Goal: Task Accomplishment & Management: Use online tool/utility

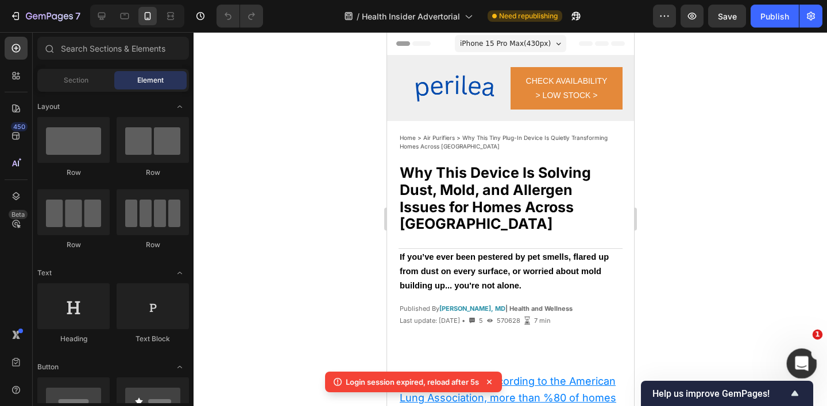
click at [804, 358] on icon "Open Intercom Messenger" at bounding box center [799, 362] width 19 height 19
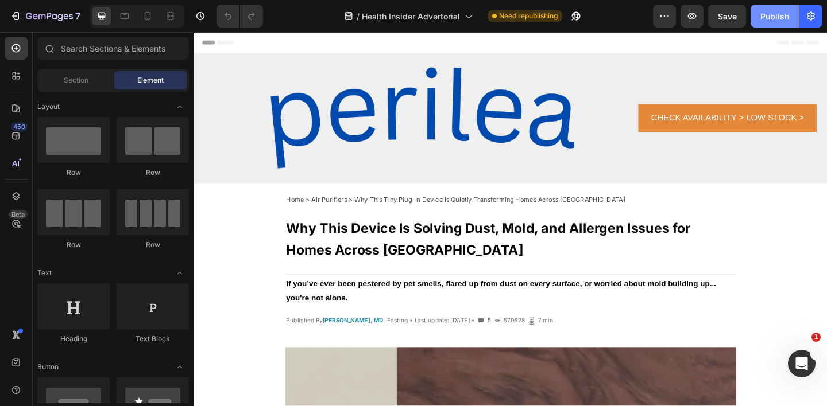
click at [782, 14] on div "Publish" at bounding box center [774, 16] width 29 height 12
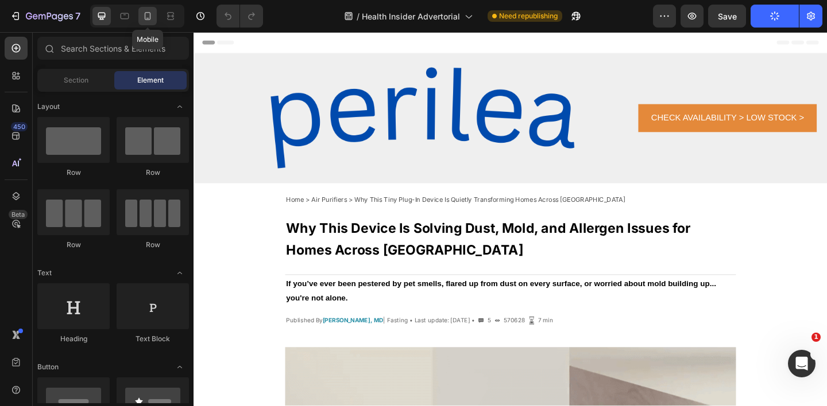
click at [146, 17] on icon at bounding box center [147, 15] width 11 height 11
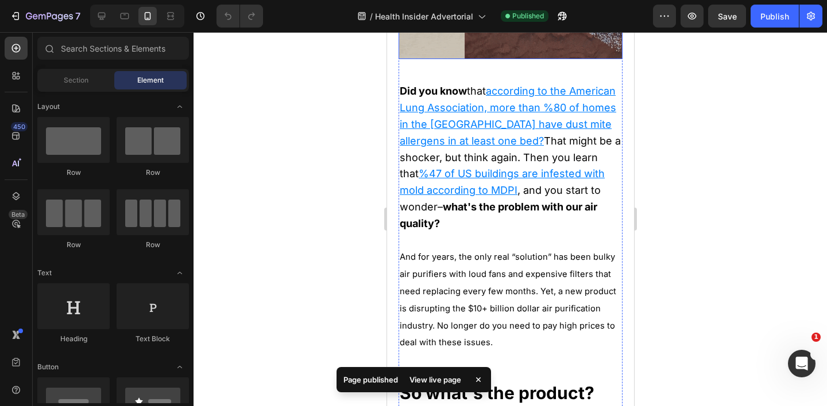
scroll to position [514, 0]
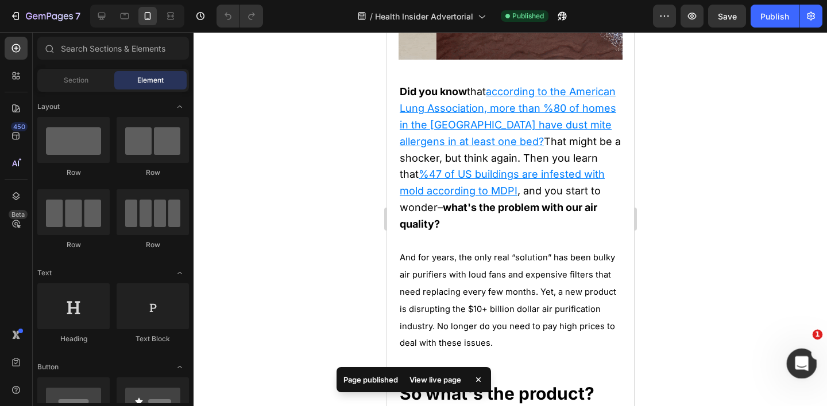
click at [805, 352] on div "Open Intercom Messenger" at bounding box center [800, 362] width 38 height 38
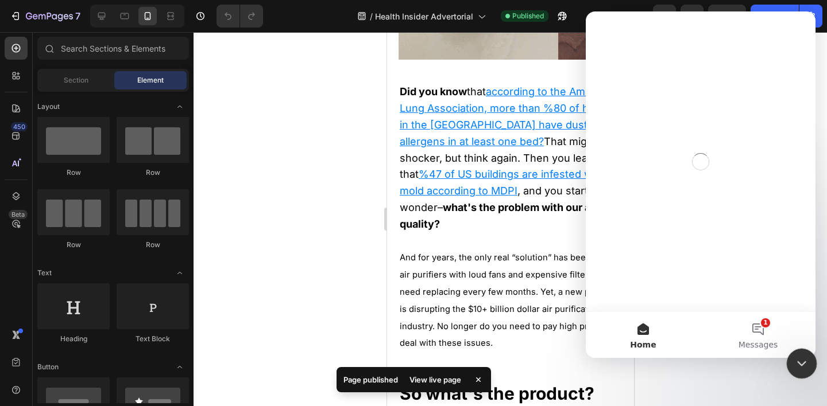
scroll to position [0, 0]
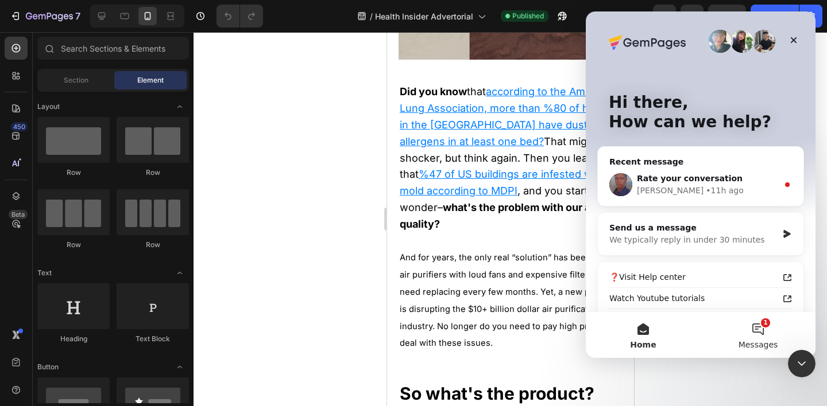
click at [762, 331] on button "1 Messages" at bounding box center [757, 335] width 115 height 46
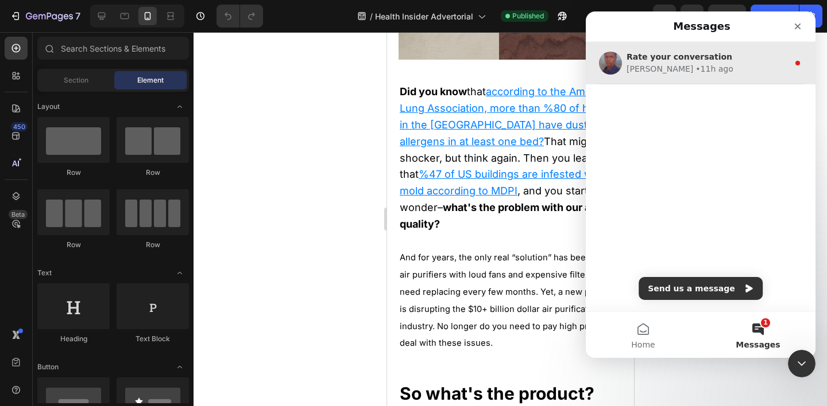
click at [688, 69] on div "[PERSON_NAME] • 11h ago" at bounding box center [707, 69] width 162 height 12
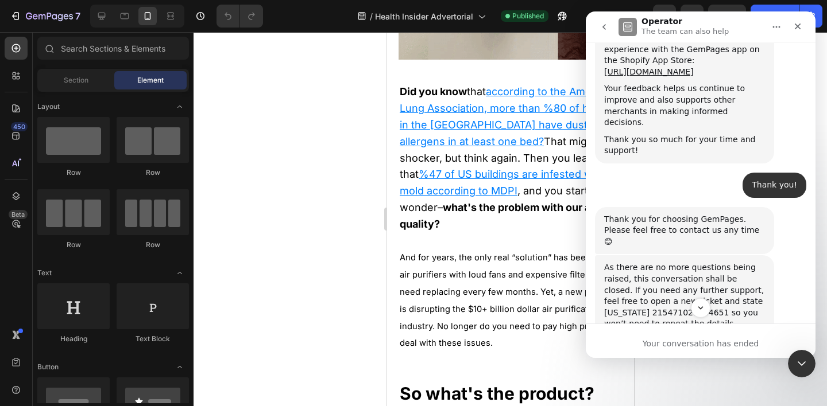
scroll to position [2491, 0]
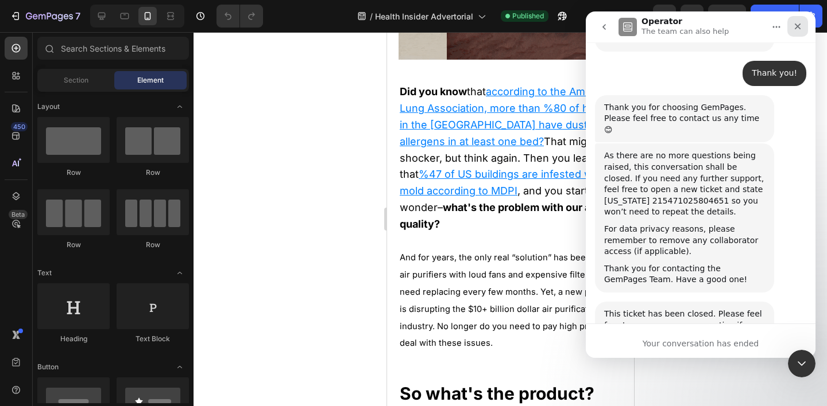
click at [796, 24] on icon "Close" at bounding box center [797, 26] width 9 height 9
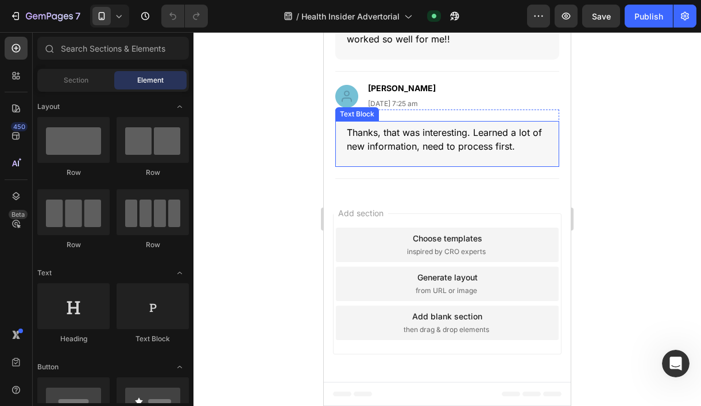
scroll to position [4123, 0]
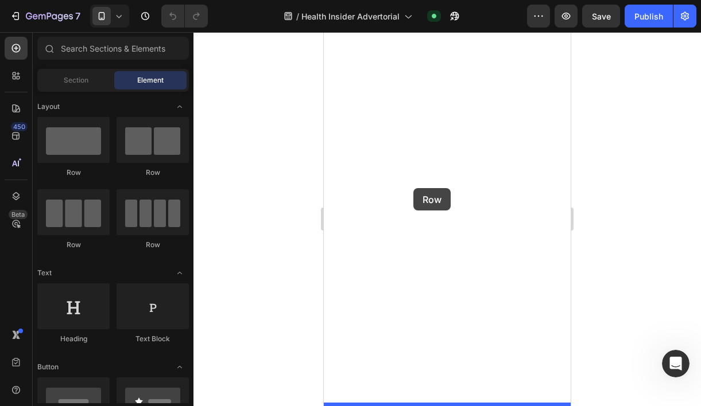
drag, startPoint x: 399, startPoint y: 181, endPoint x: 413, endPoint y: 188, distance: 16.2
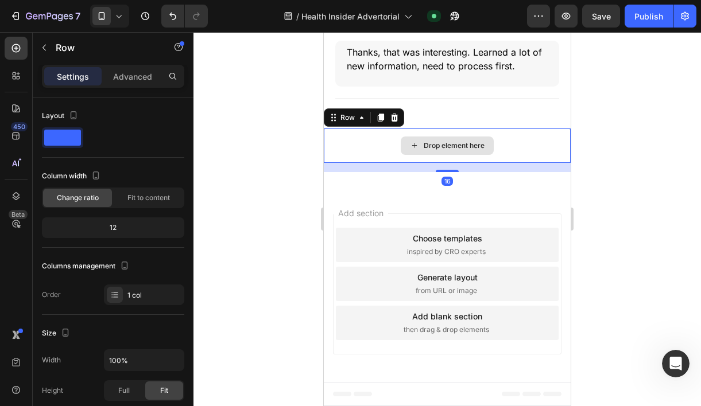
click at [447, 150] on div "Drop element here" at bounding box center [454, 145] width 61 height 9
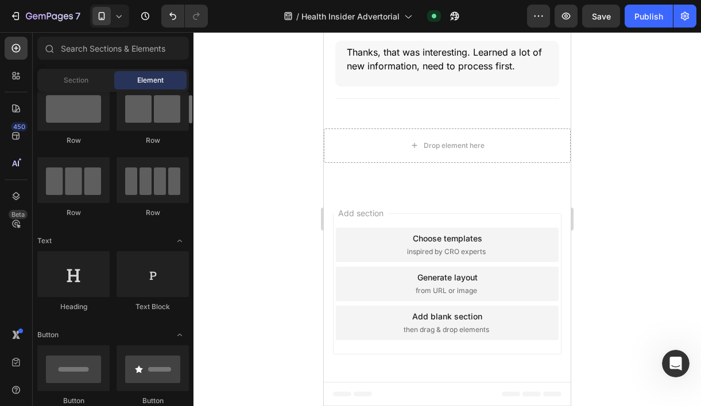
scroll to position [33, 0]
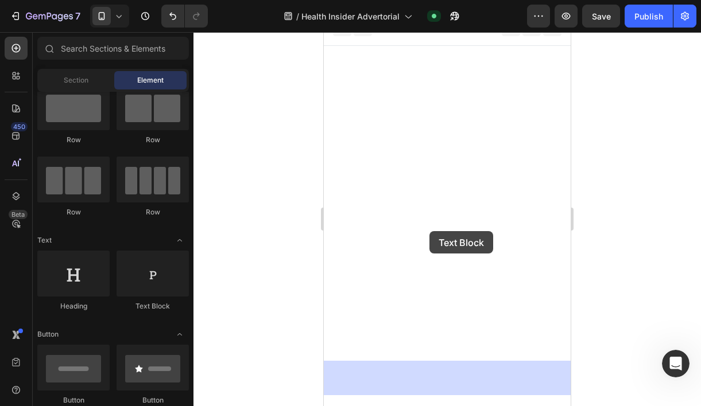
drag, startPoint x: 485, startPoint y: 305, endPoint x: 437, endPoint y: 223, distance: 94.4
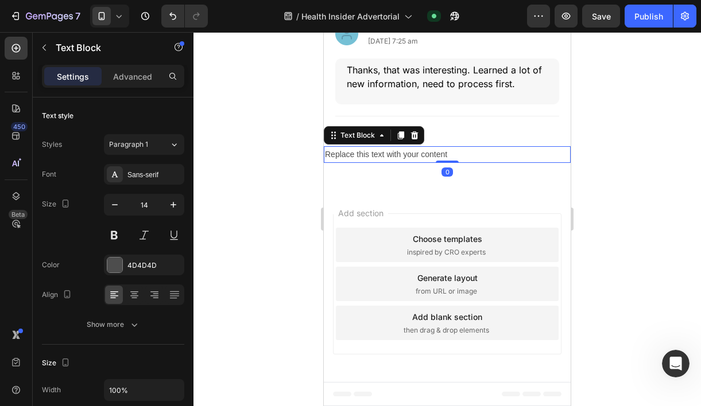
click at [418, 163] on div "Replace this text with your content" at bounding box center [447, 154] width 247 height 17
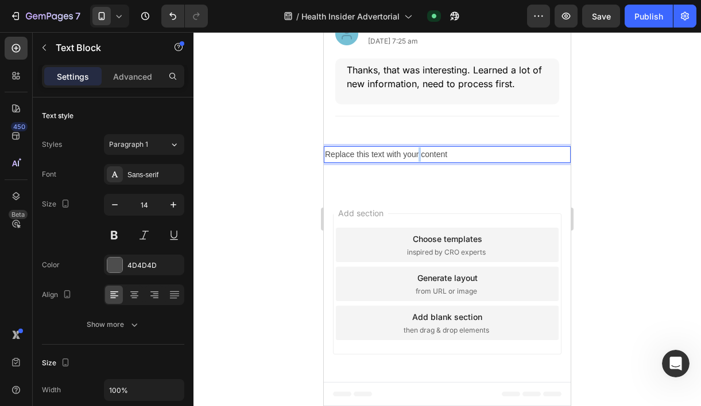
click at [418, 162] on p "Replace this text with your content" at bounding box center [447, 155] width 245 height 14
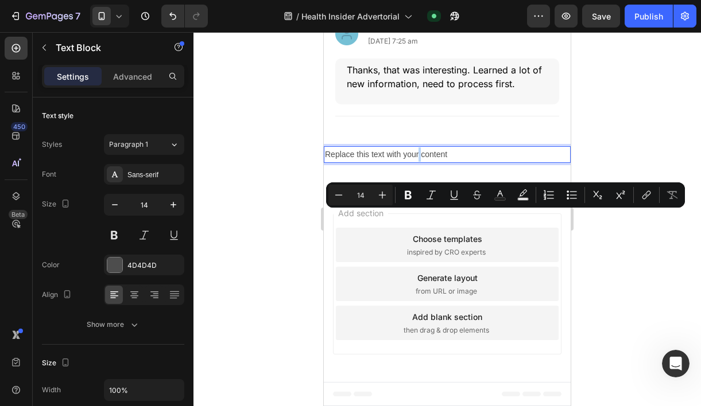
click at [418, 162] on p "Replace this text with your content" at bounding box center [447, 155] width 245 height 14
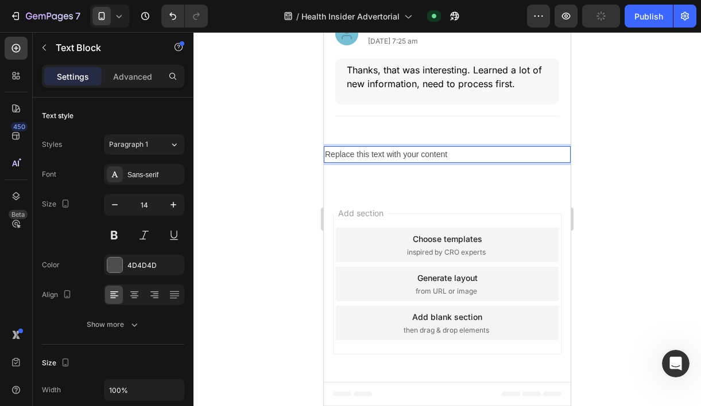
click at [418, 162] on p "Replace this text with your content" at bounding box center [447, 155] width 245 height 14
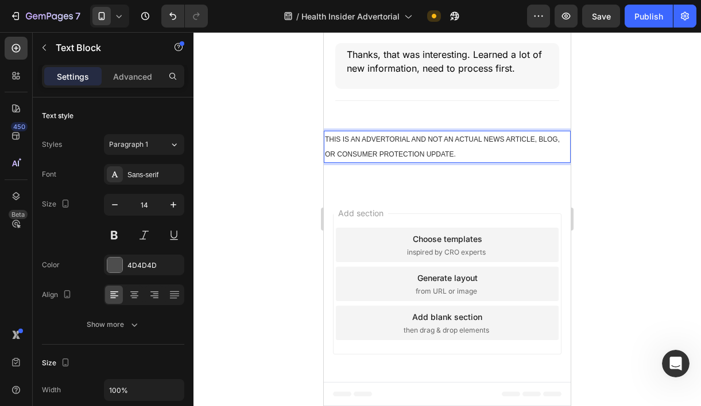
click at [469, 162] on p "THIS IS AN ADVERTORIAL AND NOT AN ACTUAL NEWS ARTICLE, BLOG, OR CONSUMER PROTEC…" at bounding box center [447, 147] width 245 height 30
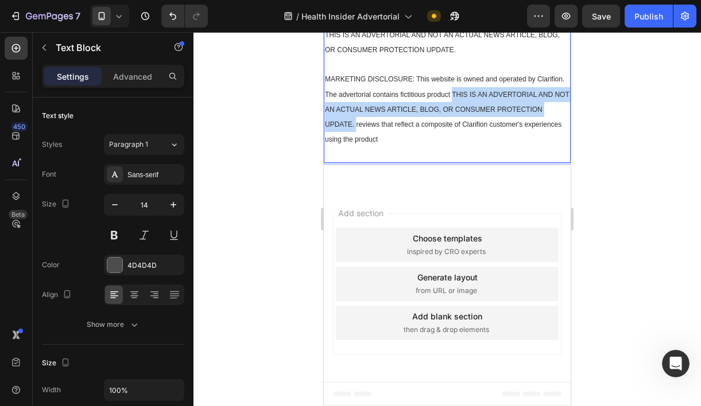
drag, startPoint x: 452, startPoint y: 275, endPoint x: 356, endPoint y: 307, distance: 100.6
click at [357, 144] on span "MARKETING DISCLOSURE: This website is owned and operated by Clarifion. The adve…" at bounding box center [447, 109] width 245 height 68
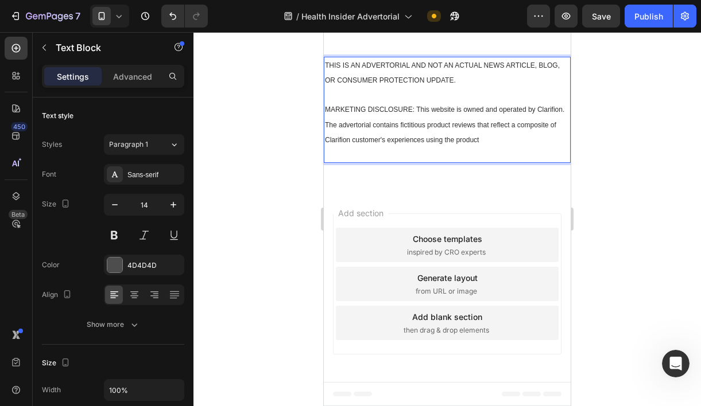
click at [549, 144] on span "MARKETING DISCLOSURE: This website is owned and operated by Clarifion. The adve…" at bounding box center [444, 125] width 239 height 38
click at [345, 144] on span "MARKETING DISCLOSURE: This website is owned and operated by Perilea. The advert…" at bounding box center [443, 125] width 236 height 38
click at [507, 162] on p "MARKETING DISCLOSURE: This website is owned and operated by Perilea. The advert…" at bounding box center [447, 132] width 245 height 60
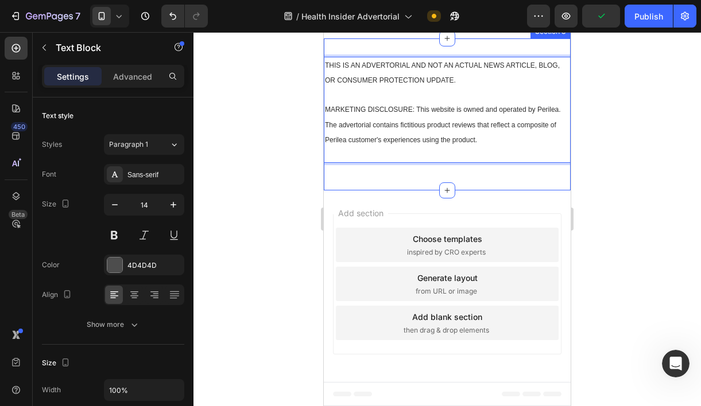
click at [621, 208] on div at bounding box center [446, 219] width 507 height 374
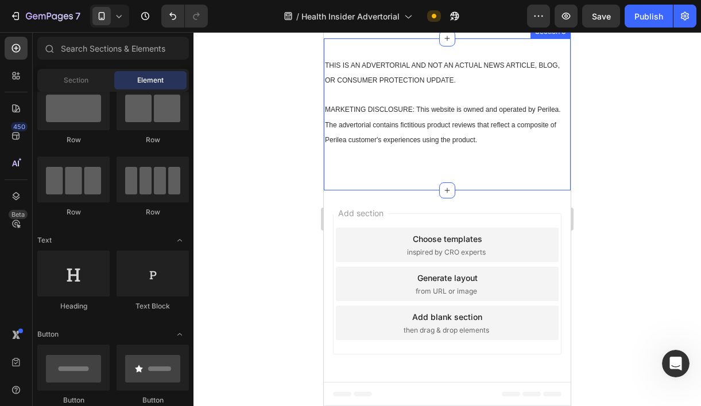
click at [621, 208] on div at bounding box center [446, 219] width 507 height 374
click at [590, 154] on div at bounding box center [446, 219] width 507 height 374
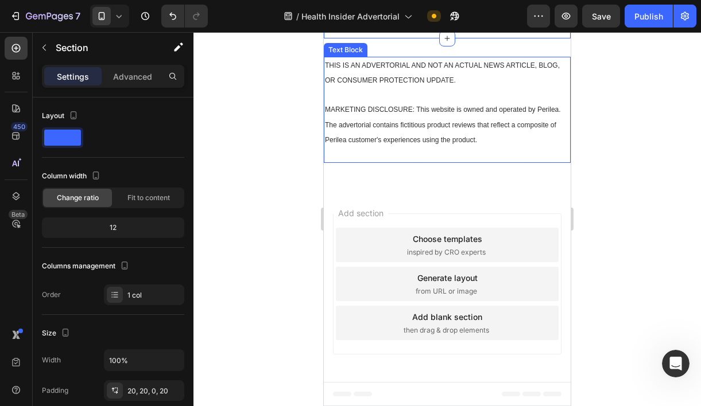
click at [456, 88] on p "THIS IS AN ADVERTORIAL AND NOT AN ACTUAL NEWS ARTICLE, BLOG, OR CONSUMER PROTEC…" at bounding box center [447, 73] width 245 height 30
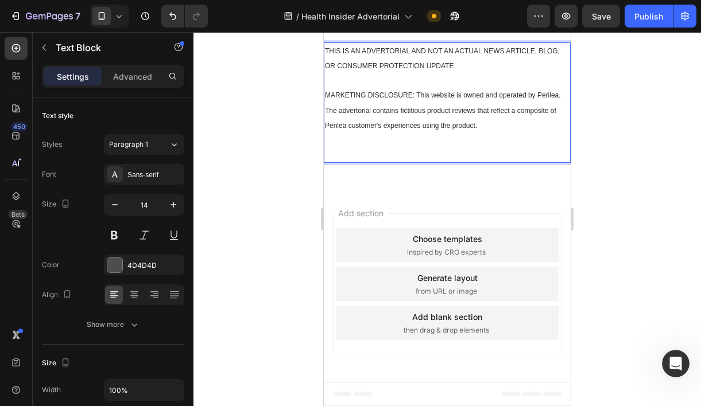
click at [478, 162] on p "MARKETING DISCLOSURE: This website is owned and operated by Perilea. The advert…" at bounding box center [447, 125] width 245 height 74
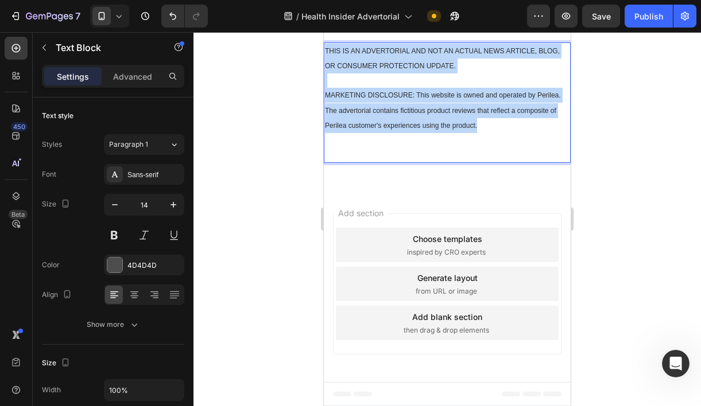
drag, startPoint x: 483, startPoint y: 294, endPoint x: 308, endPoint y: 218, distance: 191.5
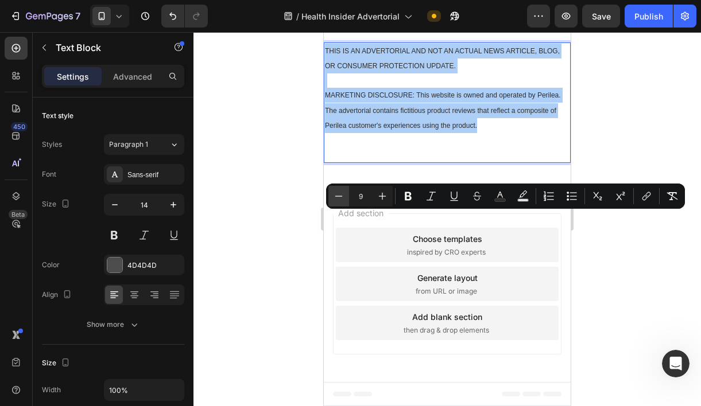
click at [338, 192] on icon "Editor contextual toolbar" at bounding box center [338, 196] width 11 height 11
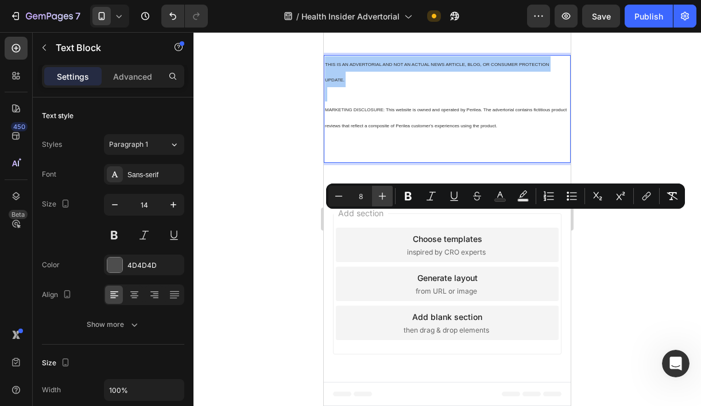
click at [380, 193] on icon "Editor contextual toolbar" at bounding box center [382, 196] width 11 height 11
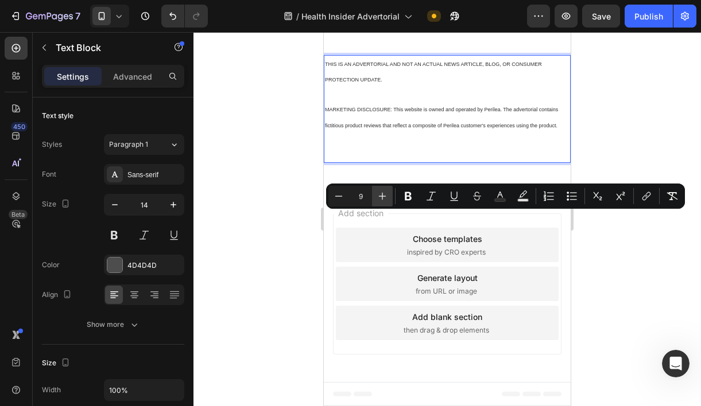
click at [388, 193] on button "Plus" at bounding box center [382, 196] width 21 height 21
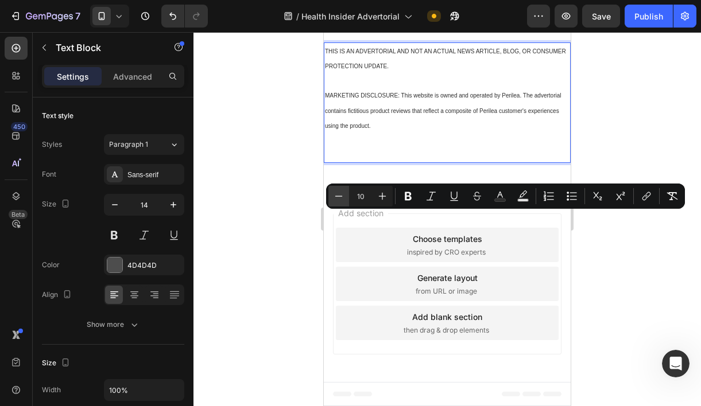
click at [344, 193] on button "Minus" at bounding box center [338, 196] width 21 height 21
type input "9"
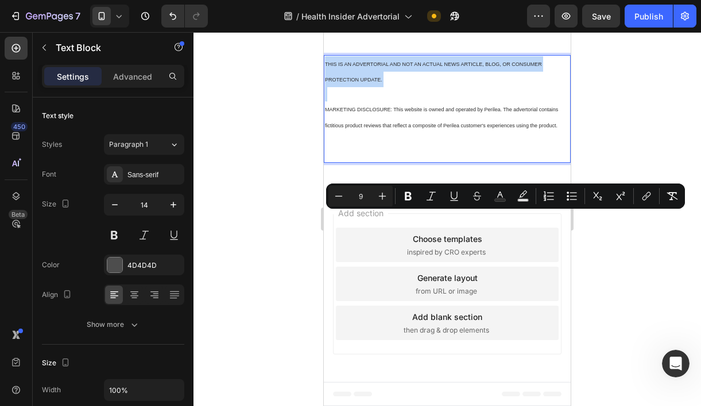
click at [439, 102] on p "Rich Text Editor. Editing area: main" at bounding box center [447, 94] width 245 height 14
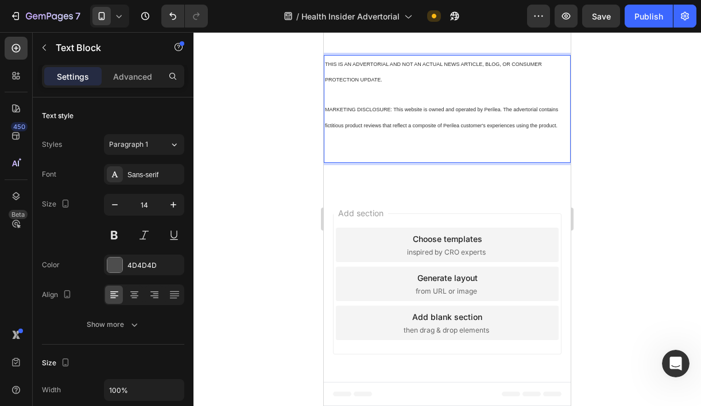
click at [660, 220] on div at bounding box center [446, 219] width 507 height 374
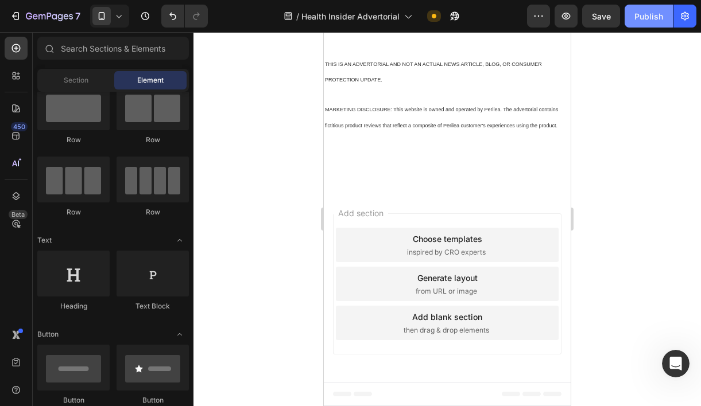
click at [650, 21] on div "Publish" at bounding box center [648, 16] width 29 height 12
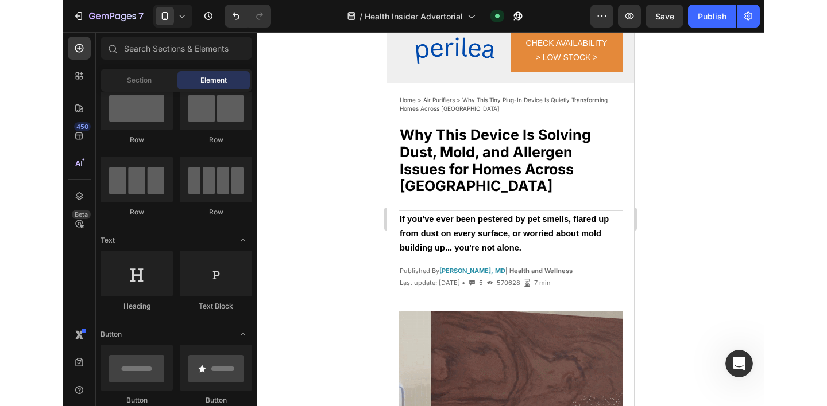
scroll to position [0, 0]
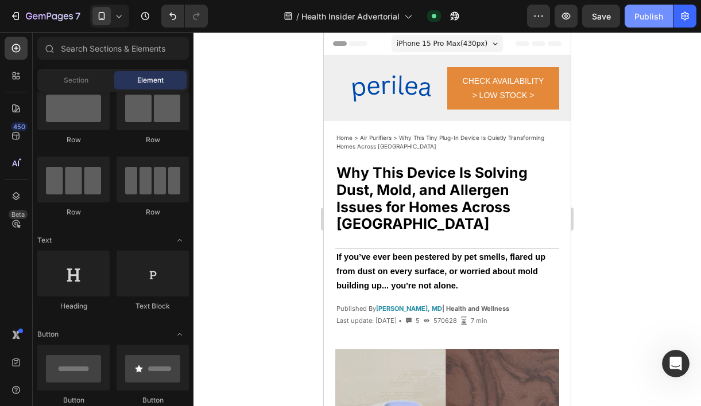
click at [648, 7] on button "Publish" at bounding box center [649, 16] width 48 height 23
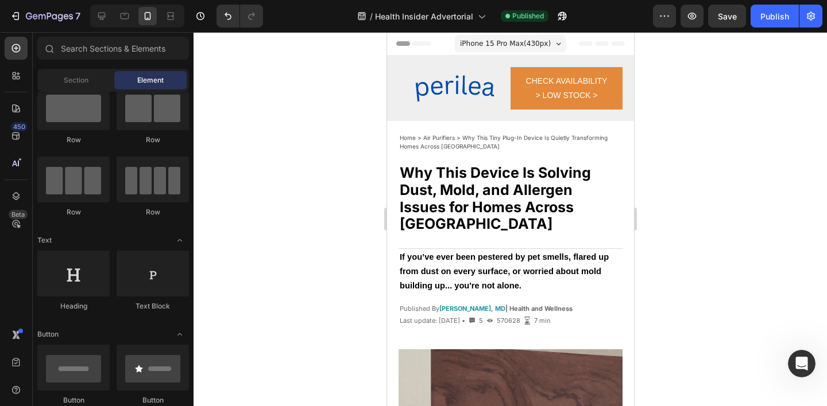
click at [471, 39] on span "iPhone 15 Pro Max ( 430 px)" at bounding box center [504, 43] width 91 height 11
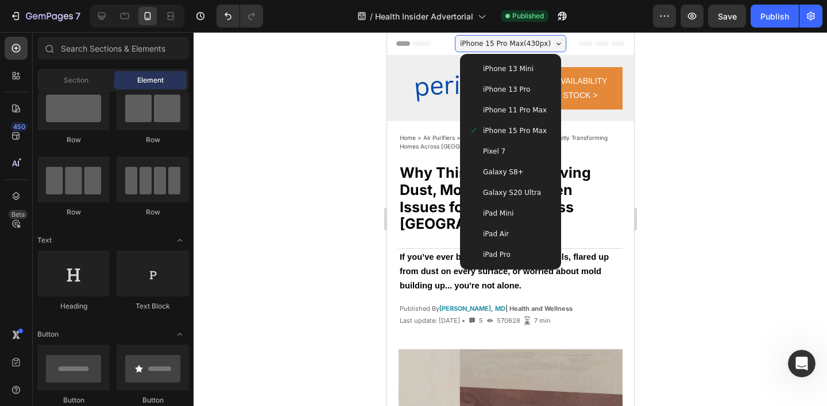
click at [510, 87] on span "iPhone 13 Pro" at bounding box center [505, 89] width 47 height 11
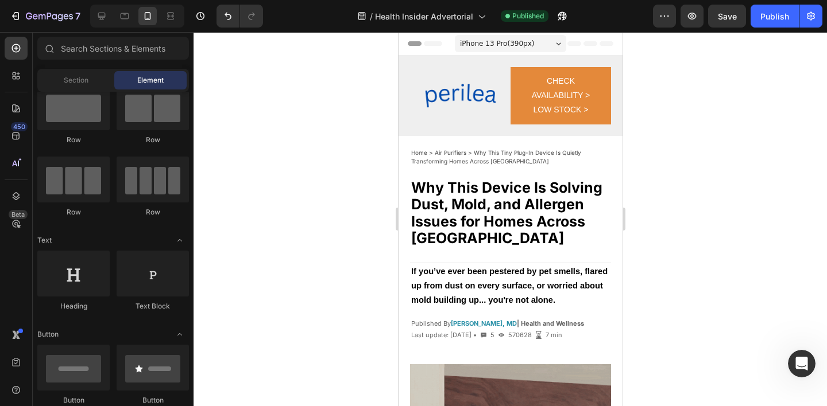
click at [499, 41] on span "iPhone 13 Pro ( 390 px)" at bounding box center [496, 43] width 74 height 11
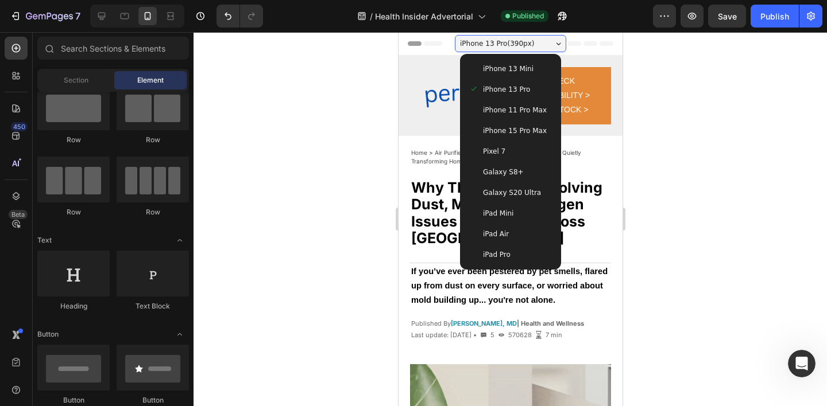
click at [514, 110] on span "iPhone 11 Pro Max" at bounding box center [514, 109] width 64 height 11
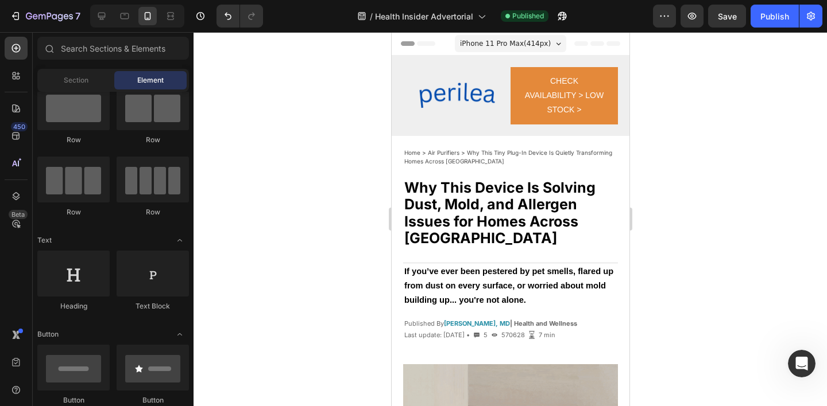
click at [502, 46] on span "iPhone 11 Pro Max ( 414 px)" at bounding box center [504, 43] width 91 height 11
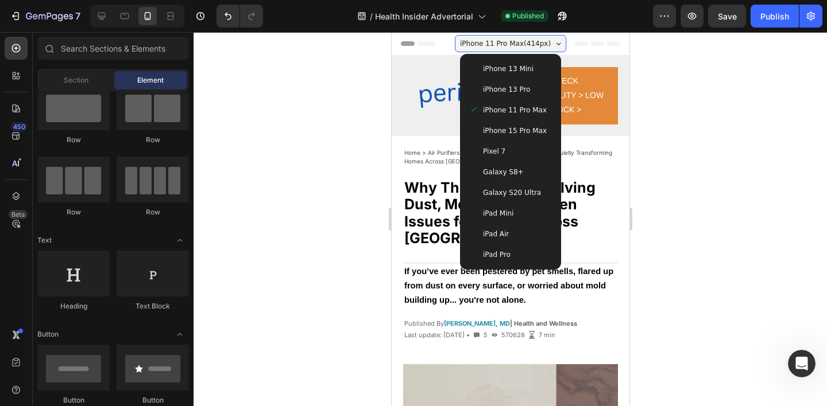
click at [508, 123] on div "iPhone 15 Pro Max" at bounding box center [510, 131] width 92 height 21
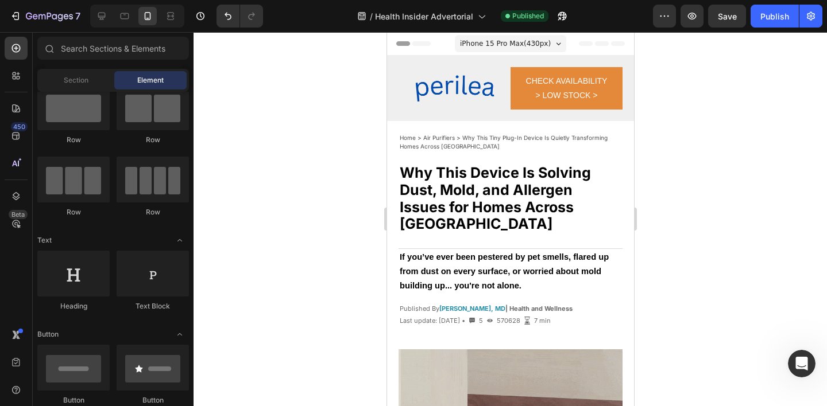
click at [505, 40] on span "iPhone 15 Pro Max ( 430 px)" at bounding box center [504, 43] width 91 height 11
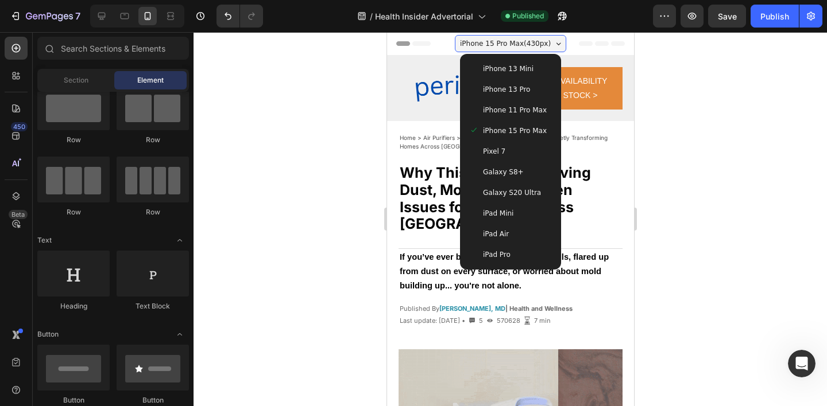
click at [510, 104] on span "iPhone 11 Pro Max" at bounding box center [514, 109] width 64 height 11
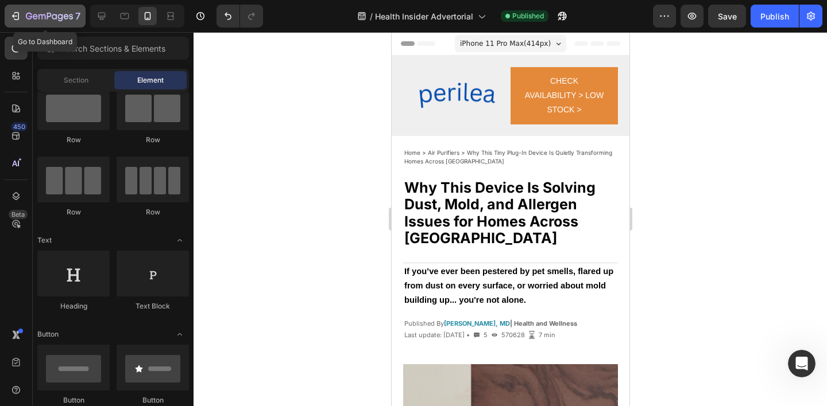
click at [18, 13] on icon "button" at bounding box center [15, 15] width 11 height 11
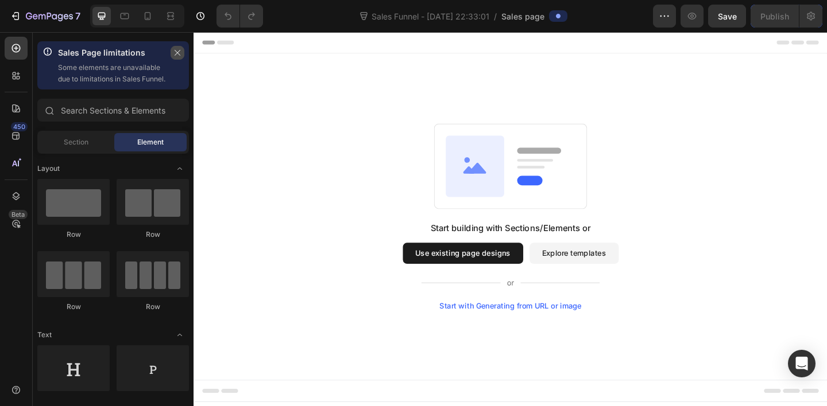
click at [179, 52] on icon "button" at bounding box center [177, 53] width 8 height 8
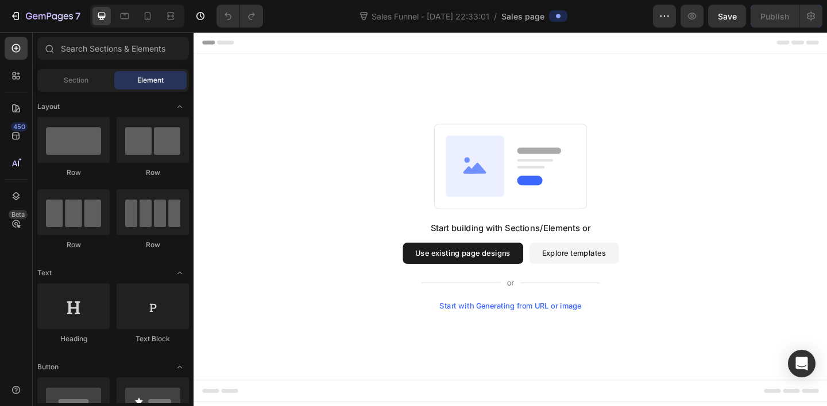
click at [489, 269] on button "Use existing page designs" at bounding box center [486, 273] width 131 height 23
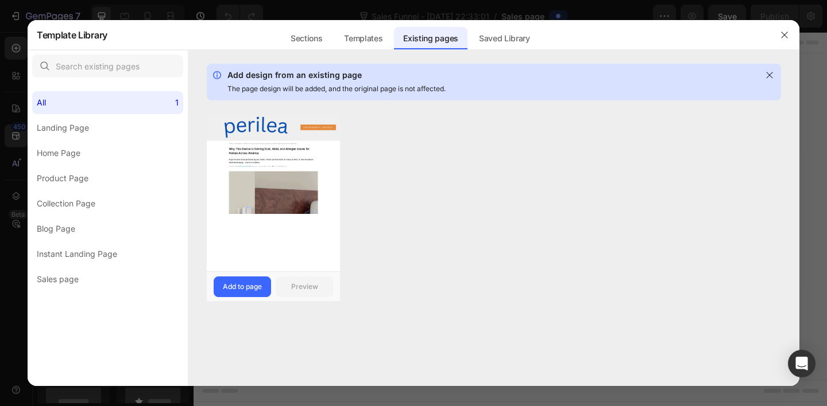
click at [283, 196] on img at bounding box center [273, 164] width 133 height 100
click at [240, 289] on div "Add to page" at bounding box center [242, 287] width 39 height 10
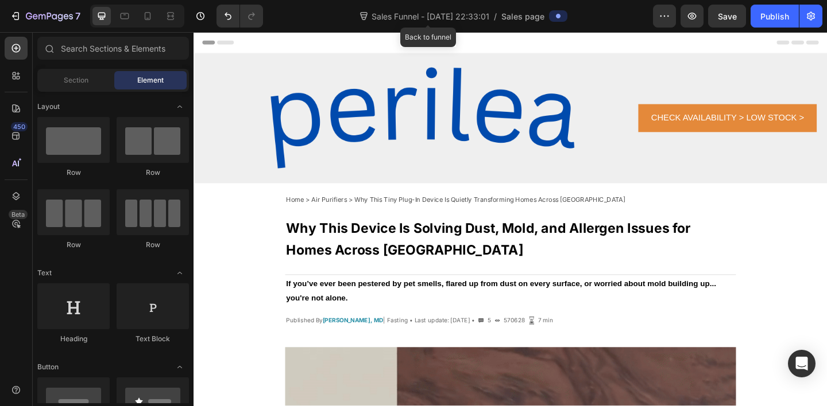
click at [363, 13] on icon at bounding box center [363, 15] width 11 height 11
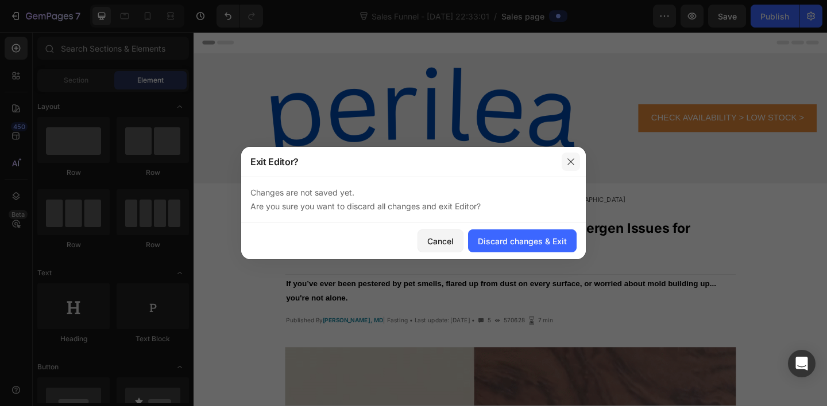
click at [572, 166] on icon "button" at bounding box center [570, 161] width 9 height 9
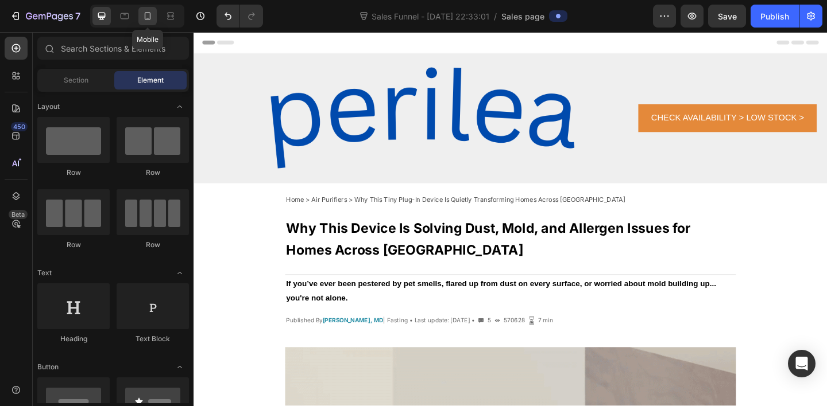
click at [145, 11] on icon at bounding box center [147, 15] width 11 height 11
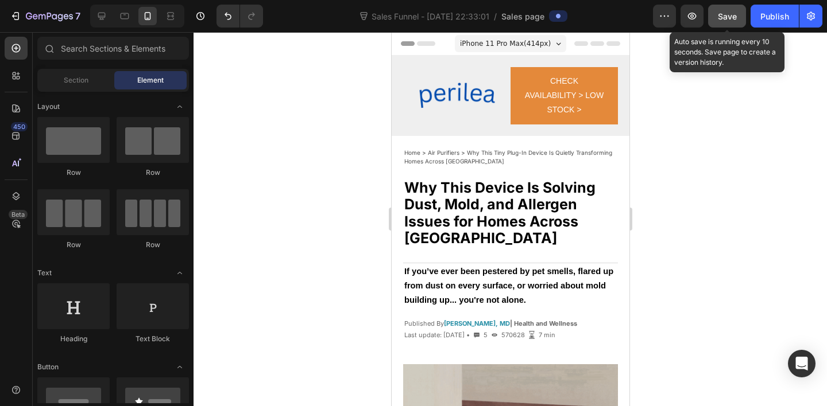
click at [732, 18] on span "Save" at bounding box center [727, 16] width 19 height 10
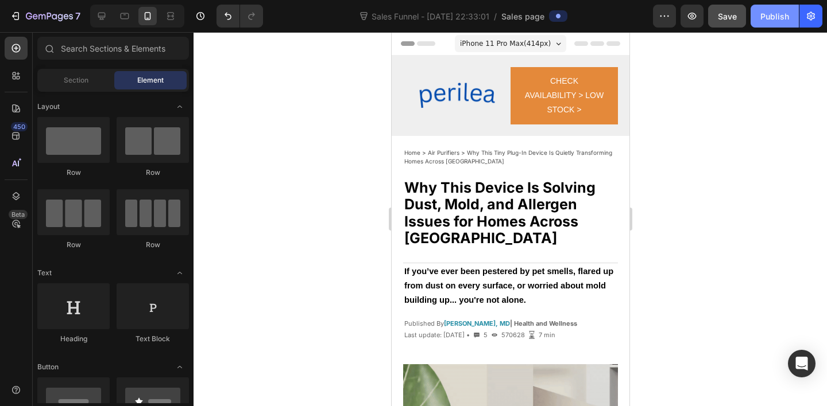
click at [782, 11] on div "Publish" at bounding box center [774, 16] width 29 height 12
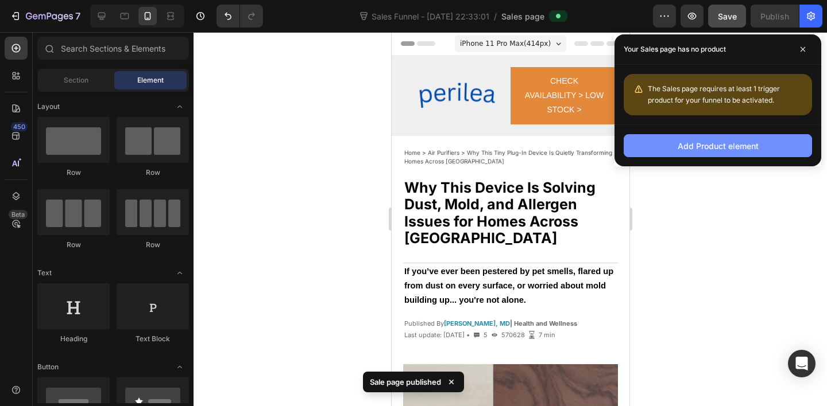
click at [721, 144] on div "Add Product element" at bounding box center [717, 146] width 81 height 12
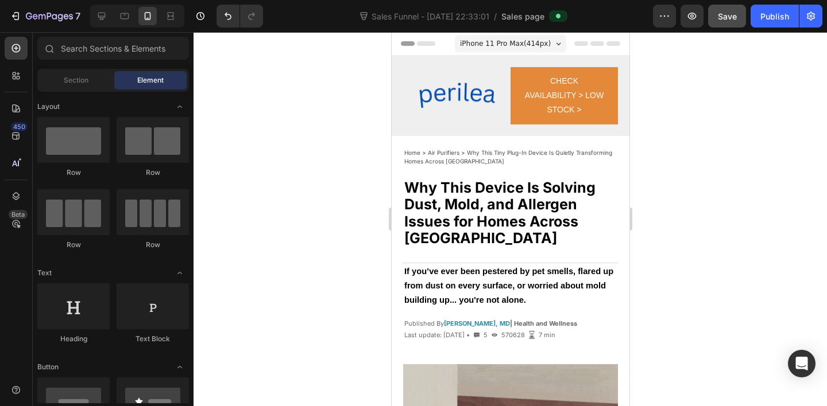
click at [534, 17] on span "Sales page" at bounding box center [522, 16] width 43 height 12
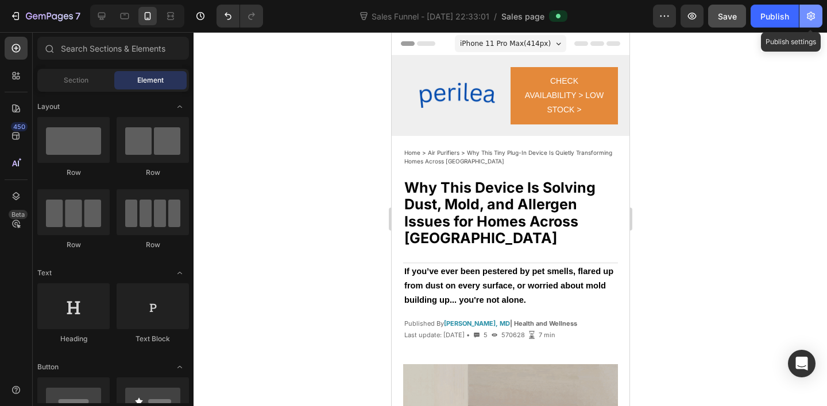
click at [809, 19] on icon "button" at bounding box center [811, 16] width 8 height 9
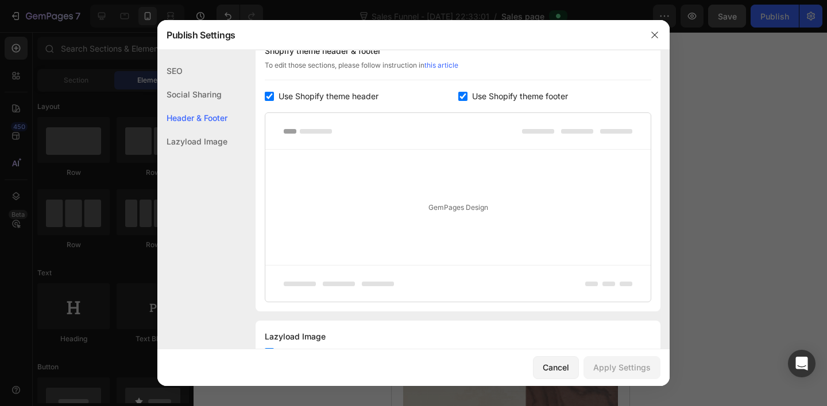
scroll to position [611, 0]
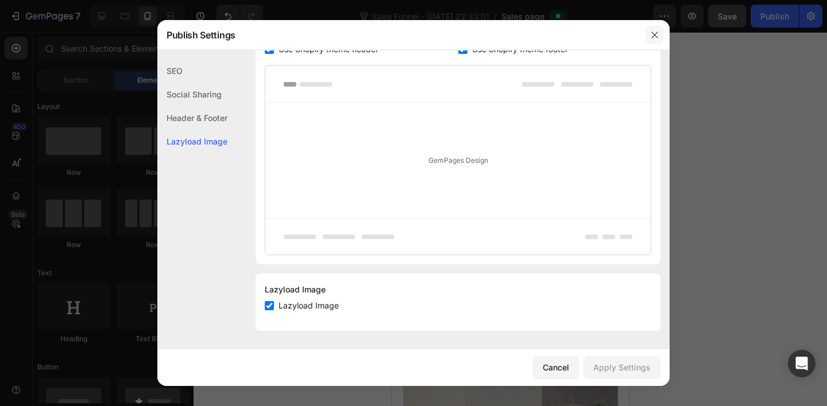
click at [650, 34] on icon "button" at bounding box center [654, 34] width 9 height 9
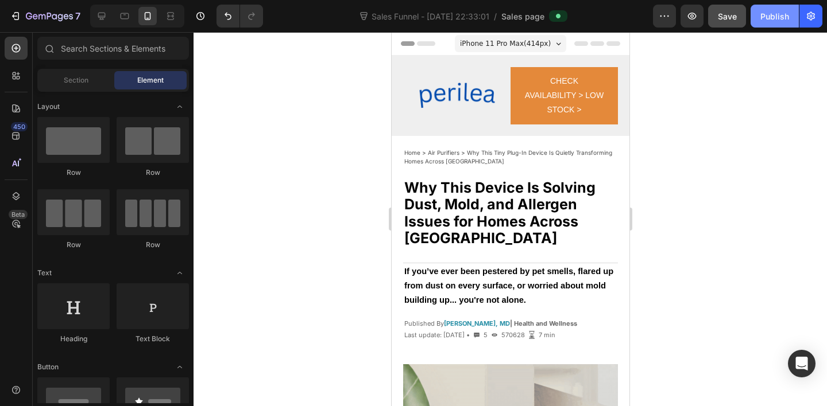
click at [769, 22] on div "Publish" at bounding box center [774, 16] width 29 height 12
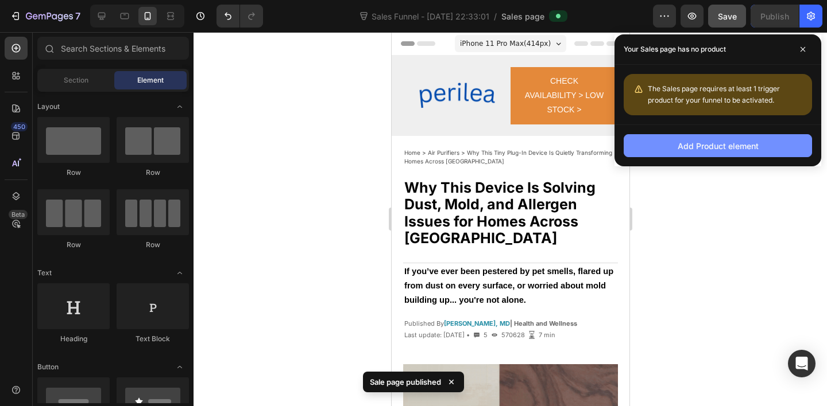
click at [714, 145] on div "Add Product element" at bounding box center [717, 146] width 81 height 12
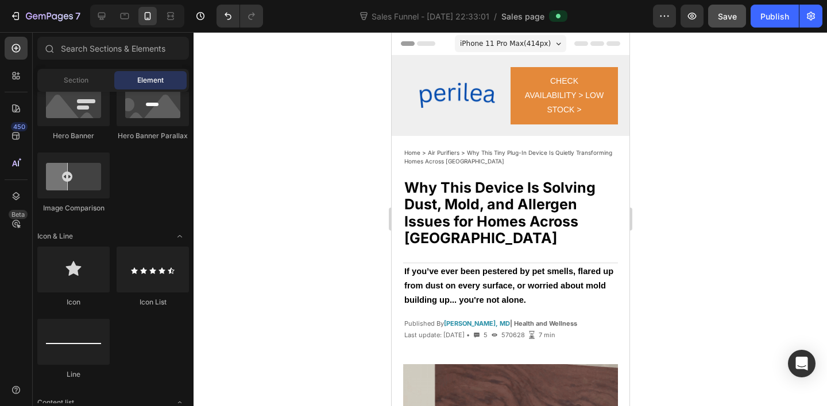
scroll to position [421, 0]
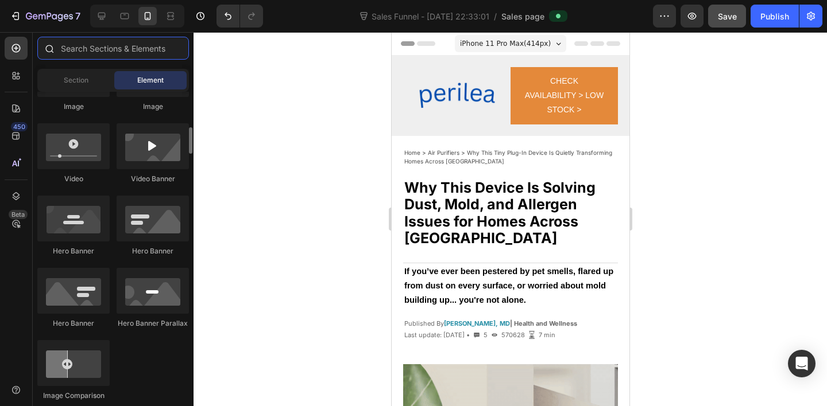
click at [114, 52] on input "text" at bounding box center [113, 48] width 152 height 23
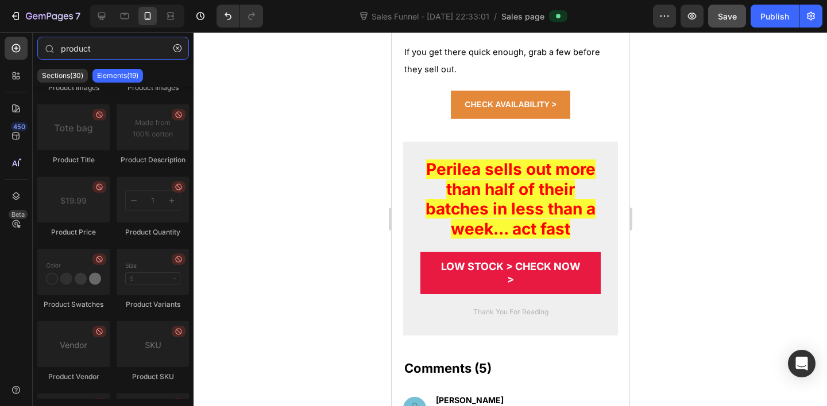
scroll to position [0, 0]
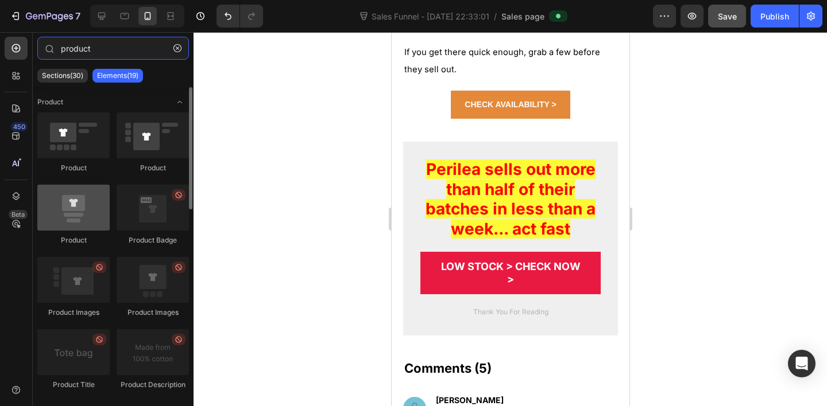
type input "product"
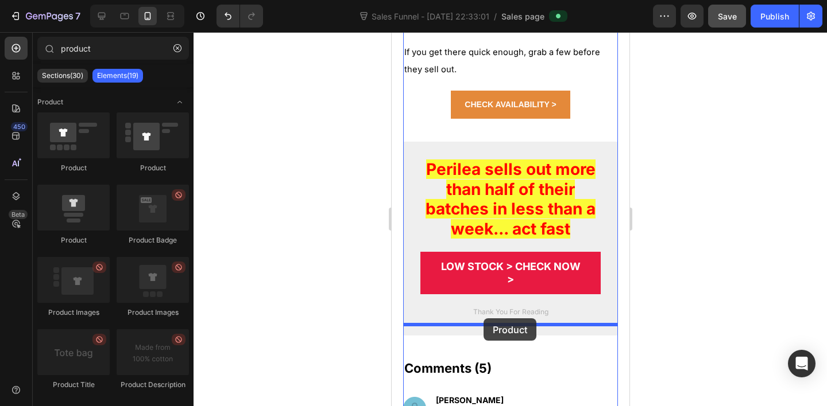
drag, startPoint x: 476, startPoint y: 247, endPoint x: 483, endPoint y: 319, distance: 72.1
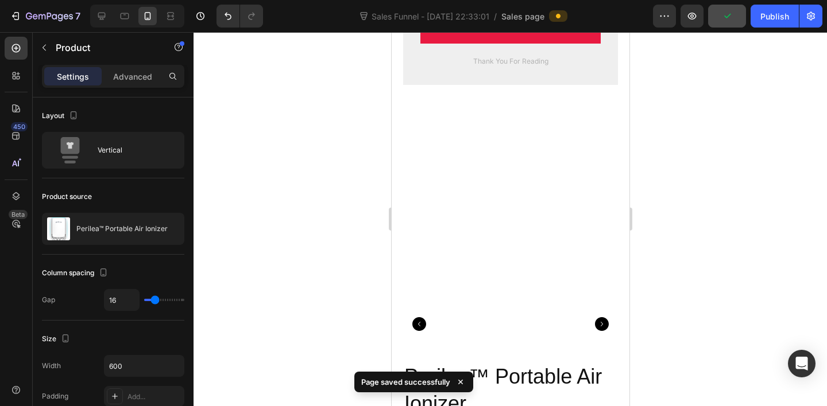
scroll to position [3872, 0]
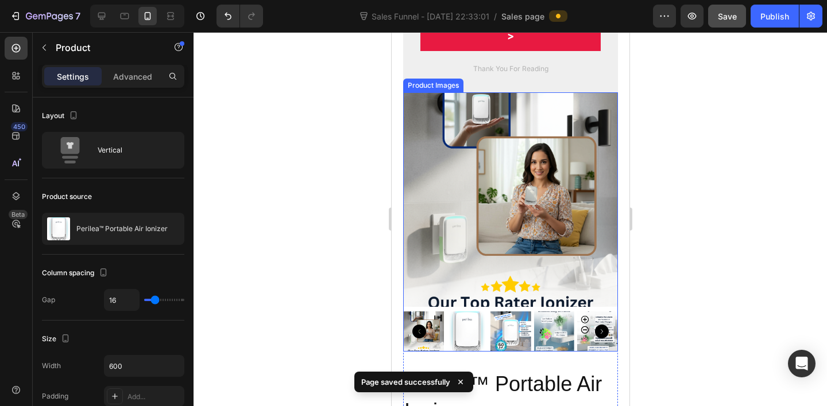
click at [427, 313] on img at bounding box center [422, 332] width 41 height 41
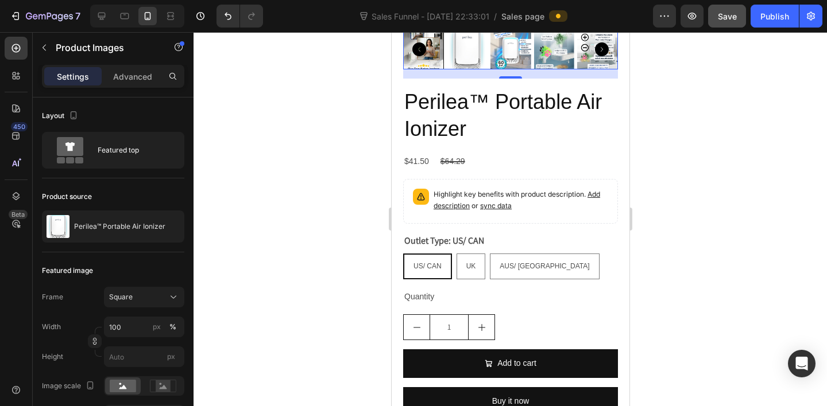
scroll to position [4157, 0]
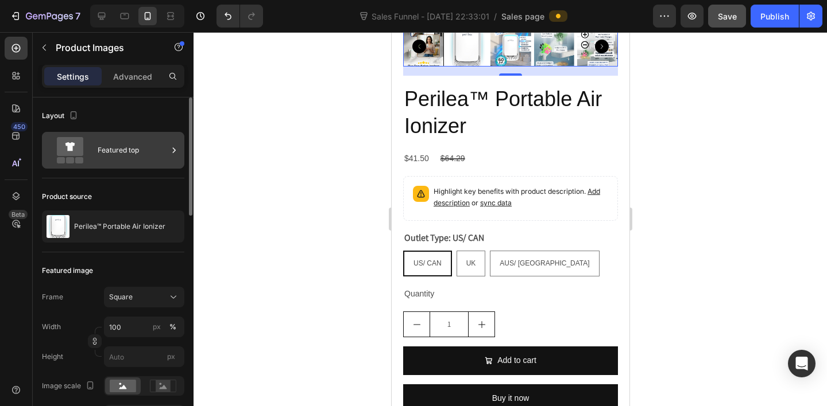
click at [116, 158] on div "Featured top" at bounding box center [133, 150] width 70 height 26
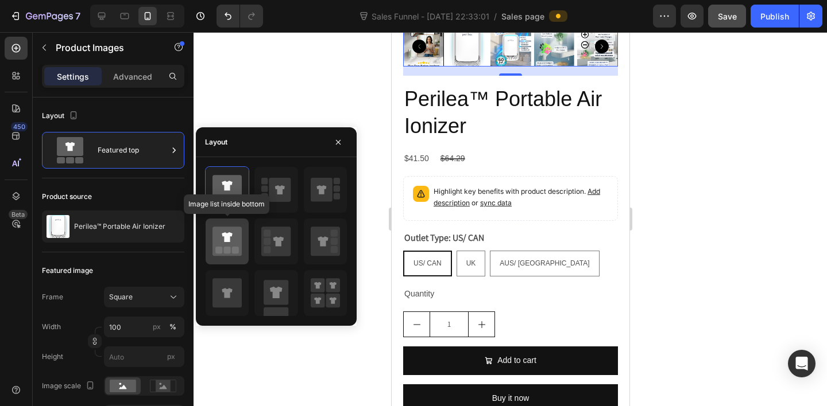
click at [235, 236] on icon at bounding box center [226, 241] width 29 height 29
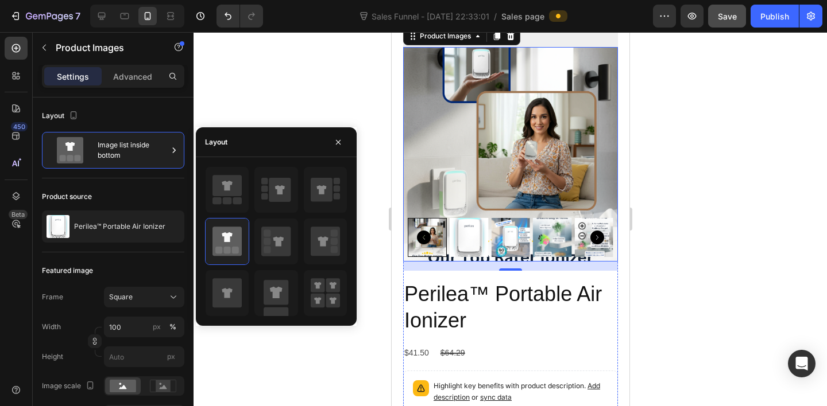
scroll to position [3913, 0]
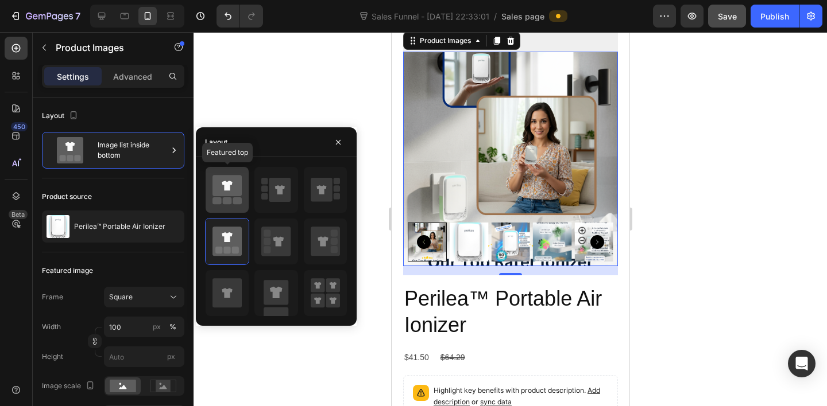
click at [239, 194] on icon at bounding box center [226, 185] width 29 height 21
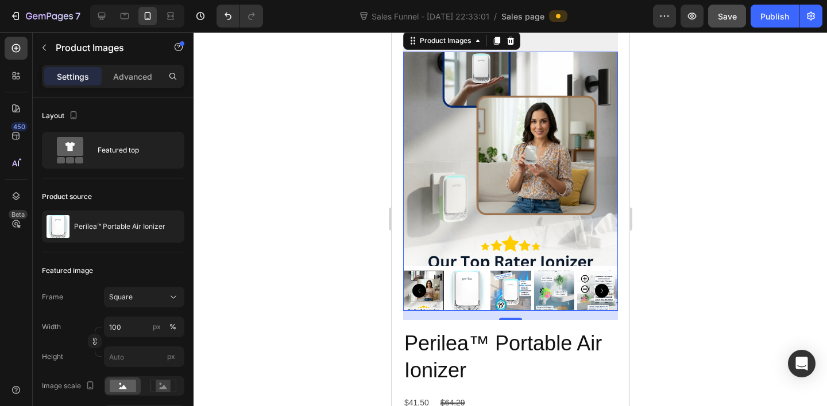
click at [461, 280] on img at bounding box center [466, 291] width 41 height 41
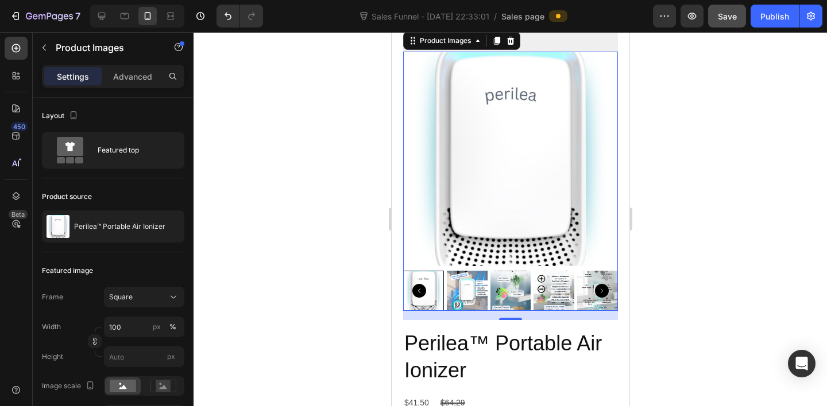
click at [417, 284] on icon "Carousel Back Arrow" at bounding box center [419, 291] width 14 height 14
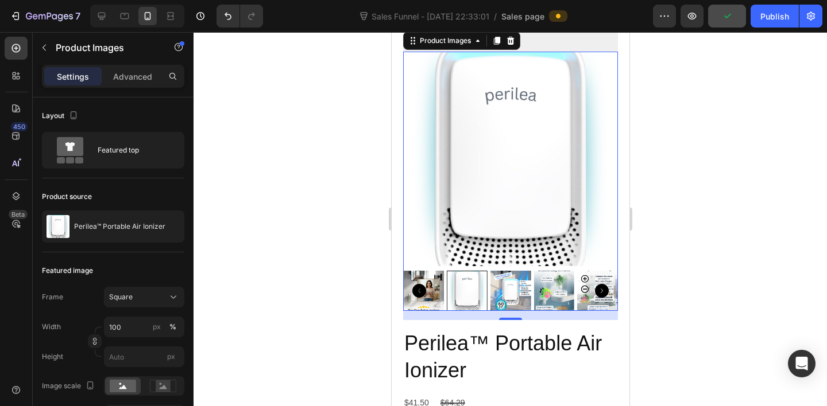
click at [503, 282] on img at bounding box center [510, 291] width 41 height 41
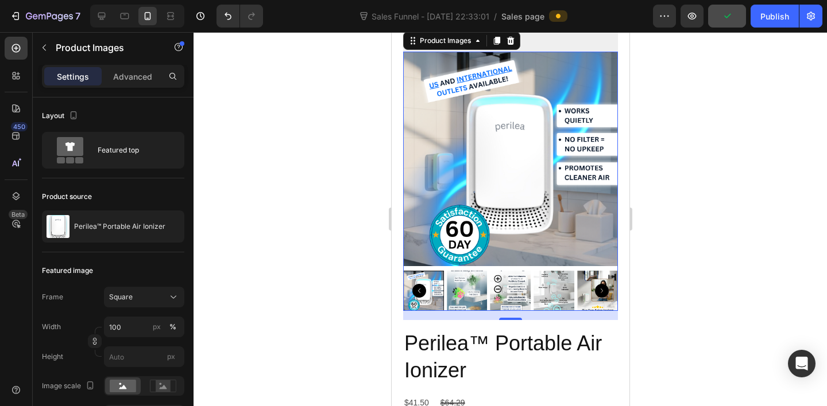
click at [517, 280] on img at bounding box center [510, 291] width 41 height 41
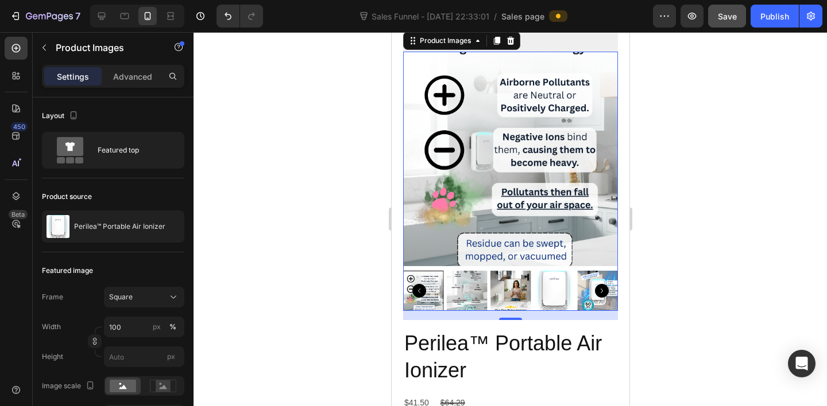
click at [547, 279] on img at bounding box center [553, 291] width 41 height 41
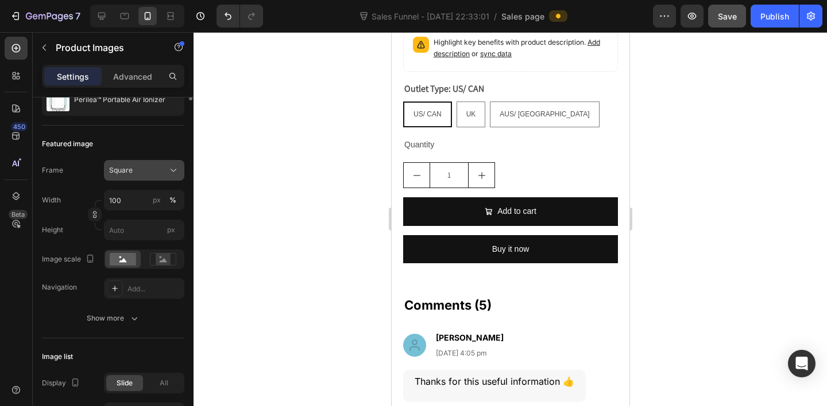
scroll to position [9, 0]
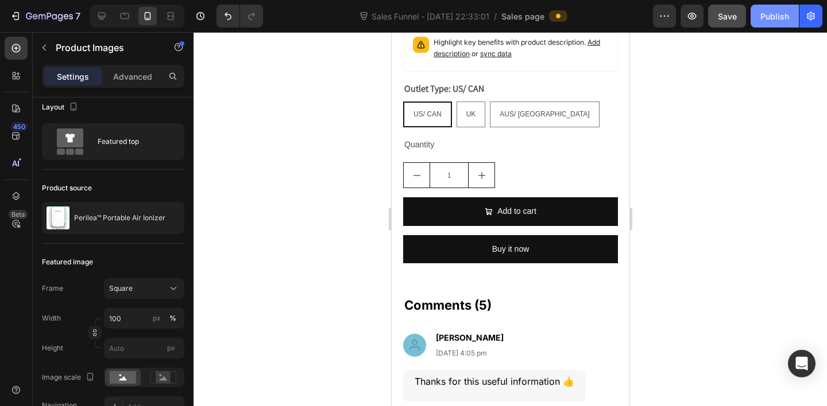
click at [772, 20] on div "Publish" at bounding box center [774, 16] width 29 height 12
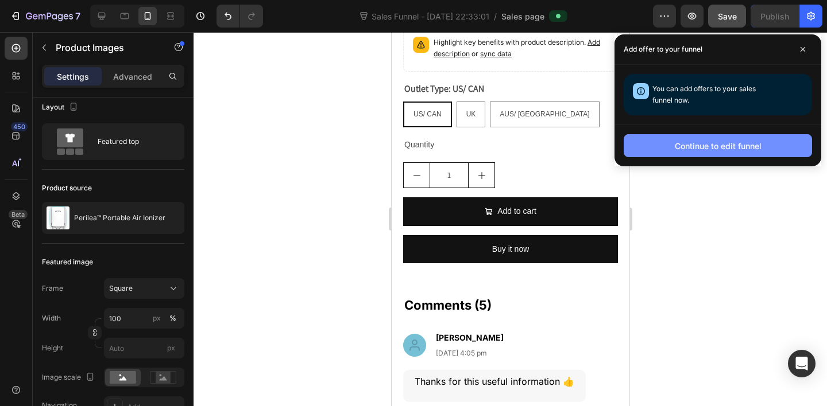
click at [723, 144] on div "Continue to edit funnel" at bounding box center [717, 146] width 87 height 12
